Goal: Task Accomplishment & Management: Manage account settings

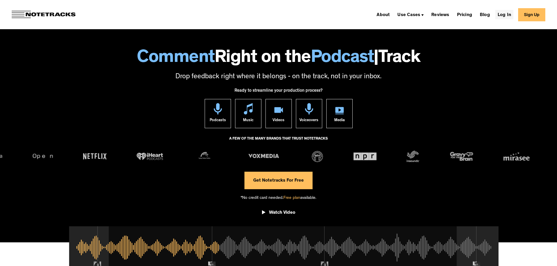
click at [510, 12] on link "Log In" at bounding box center [504, 14] width 18 height 9
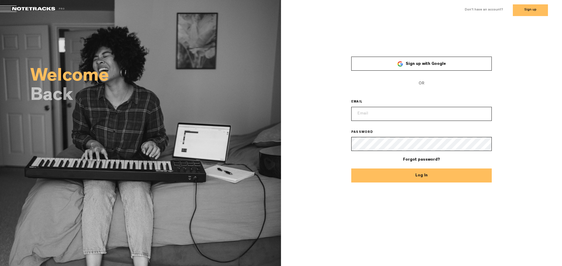
click at [418, 116] on input "email" at bounding box center [421, 114] width 140 height 14
click at [416, 113] on input "email" at bounding box center [421, 114] width 140 height 14
